Goal: Navigation & Orientation: Go to known website

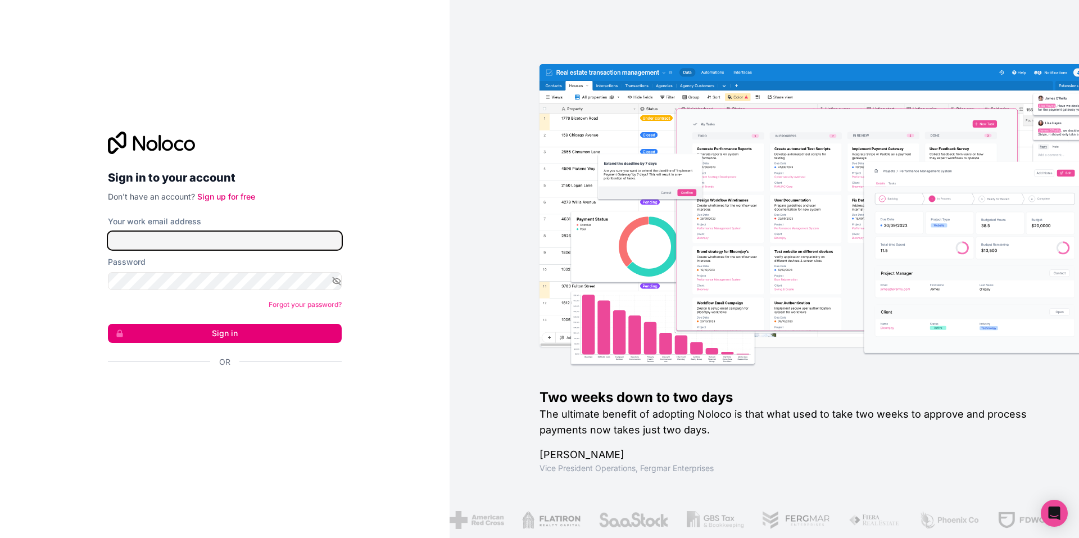
click at [161, 245] on input "Your work email address" at bounding box center [225, 241] width 234 height 18
type input "taylor@smsgbl.com"
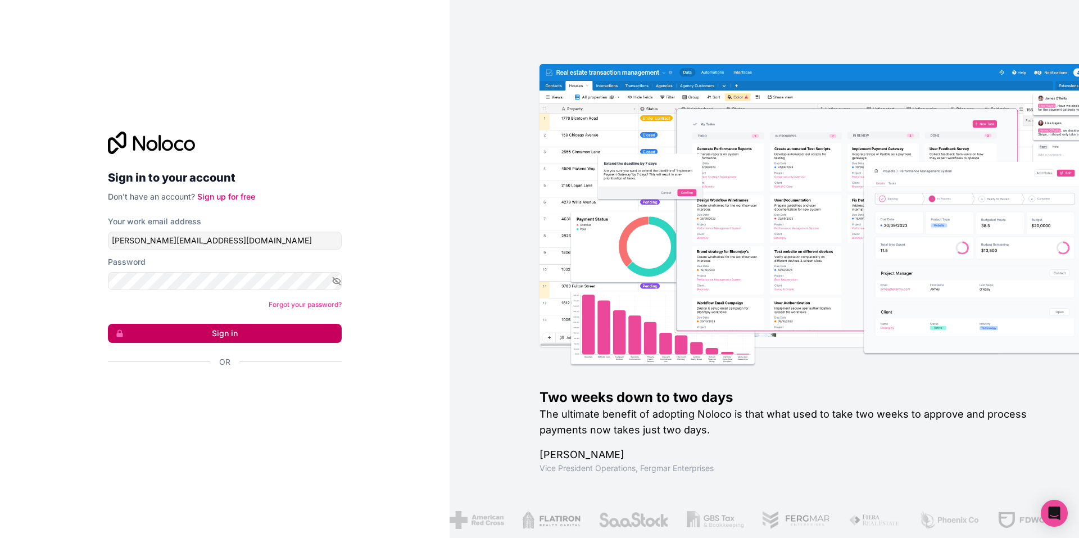
click at [282, 325] on button "Sign in" at bounding box center [225, 333] width 234 height 19
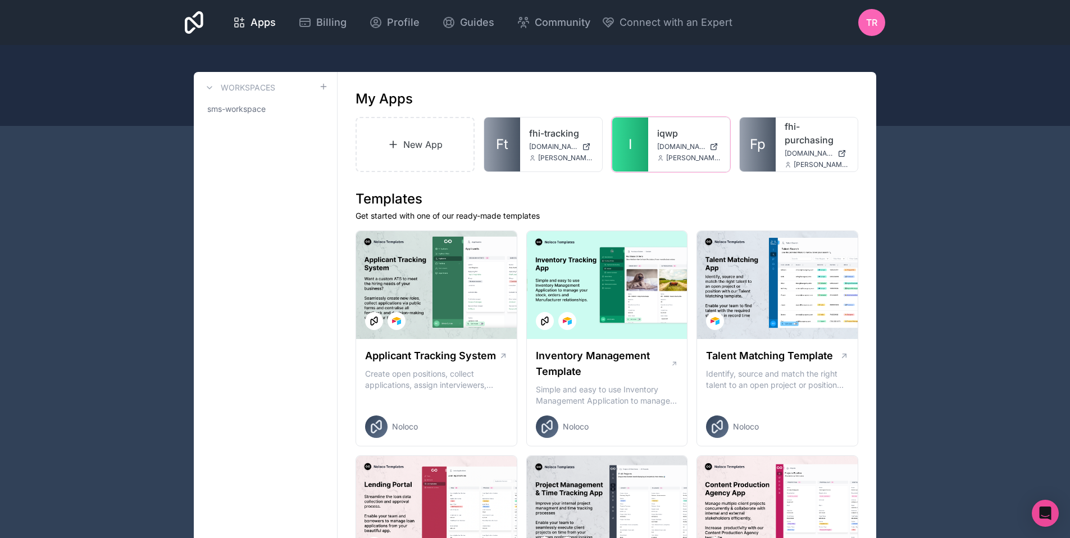
click at [644, 135] on link "I" at bounding box center [630, 144] width 36 height 54
